Goal: Communication & Community: Answer question/provide support

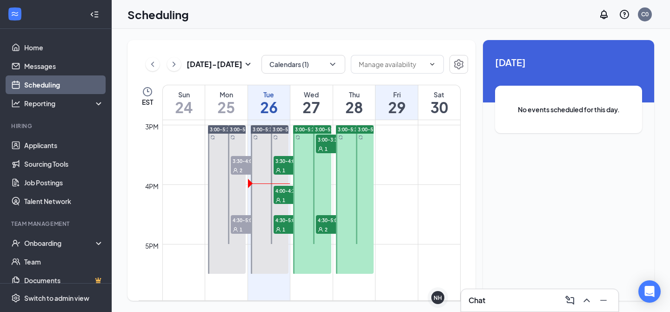
scroll to position [889, 0]
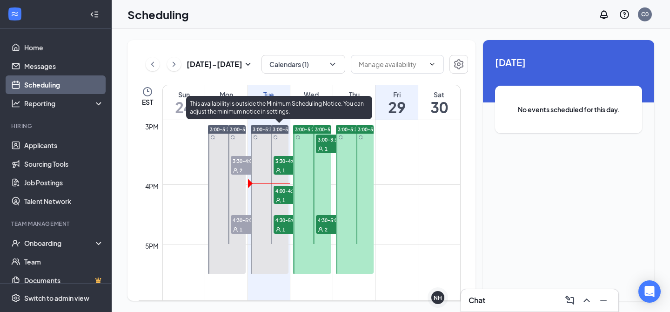
click at [281, 161] on span "3:30-4:00 PM" at bounding box center [297, 160] width 47 height 9
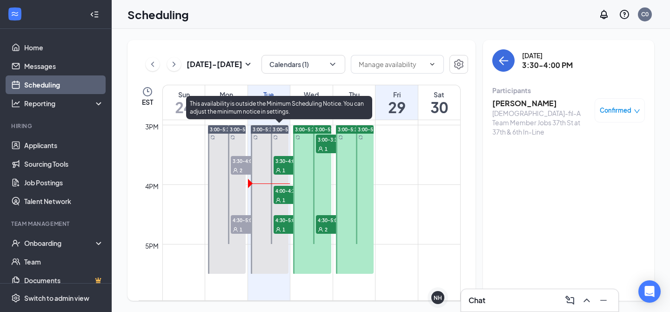
click at [286, 195] on div "1" at bounding box center [297, 199] width 47 height 9
click at [284, 225] on div "1" at bounding box center [297, 228] width 47 height 9
click at [280, 164] on span "3:30-4:00 PM" at bounding box center [297, 160] width 47 height 9
click at [283, 197] on span "1" at bounding box center [284, 200] width 3 height 7
click at [282, 224] on span "4:30-5:00 PM" at bounding box center [297, 219] width 47 height 9
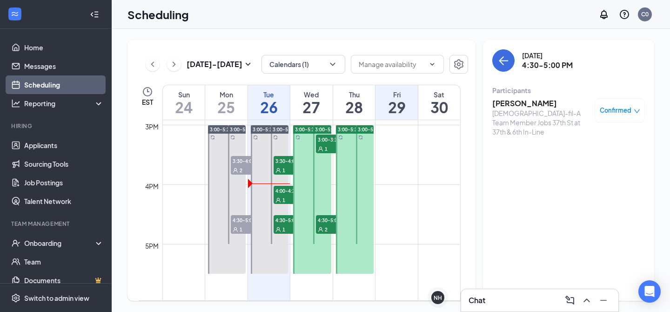
click at [519, 306] on div "Chat" at bounding box center [540, 300] width 142 height 15
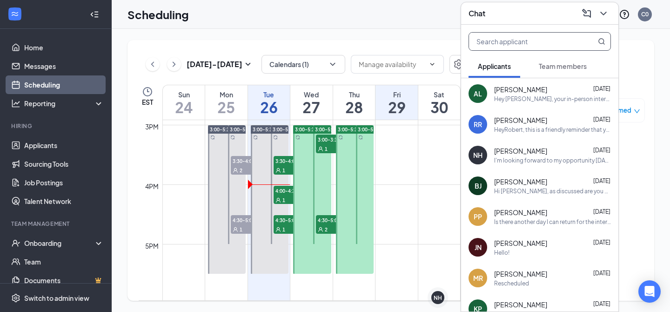
click at [525, 45] on input "text" at bounding box center [524, 42] width 110 height 18
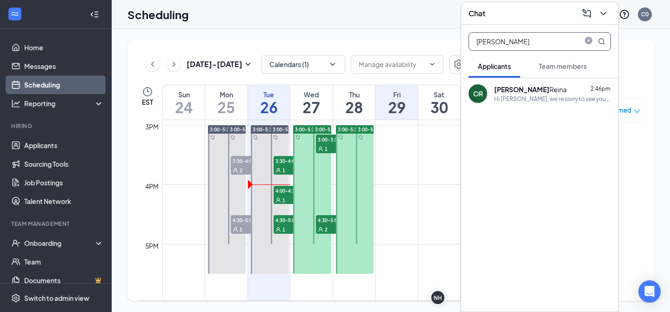
type input "[PERSON_NAME]"
click at [542, 88] on div "[PERSON_NAME] 2:46pm" at bounding box center [552, 89] width 117 height 9
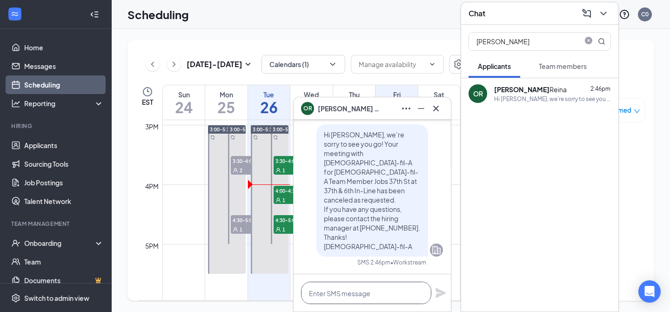
click at [356, 290] on textarea at bounding box center [366, 293] width 130 height 22
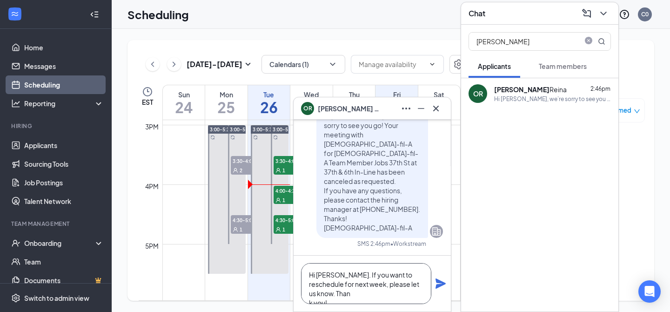
scroll to position [1, 0]
type textarea "Hi [PERSON_NAME]. If you want to reschedule for next week, please let us know. …"
click at [436, 283] on icon "Plane" at bounding box center [440, 283] width 11 height 11
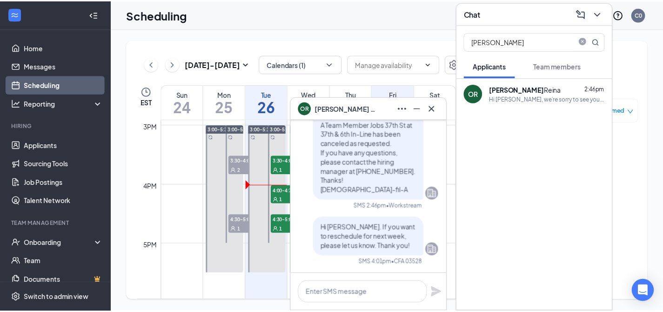
scroll to position [0, 0]
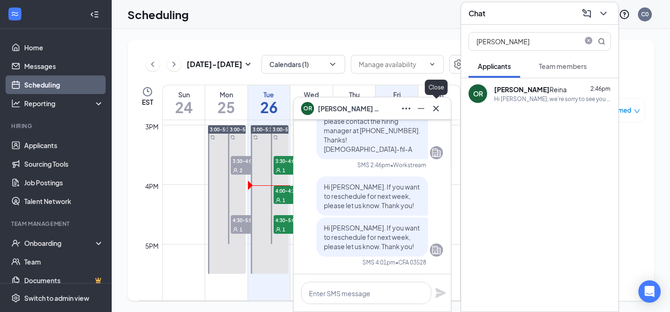
click at [436, 108] on icon "Cross" at bounding box center [436, 108] width 6 height 6
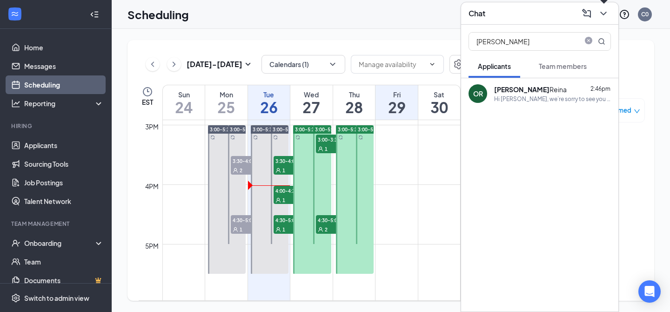
click at [606, 14] on icon "ChevronDown" at bounding box center [603, 13] width 11 height 11
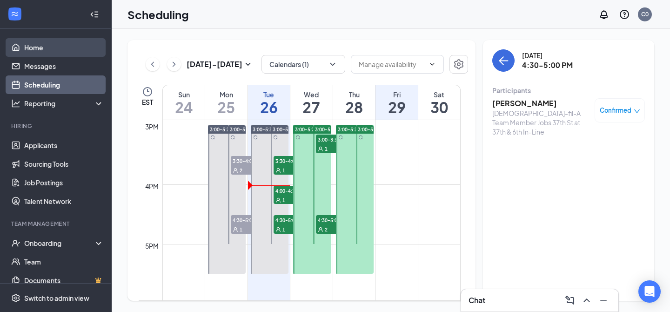
click at [42, 47] on link "Home" at bounding box center [64, 47] width 80 height 19
